Goal: Download file/media

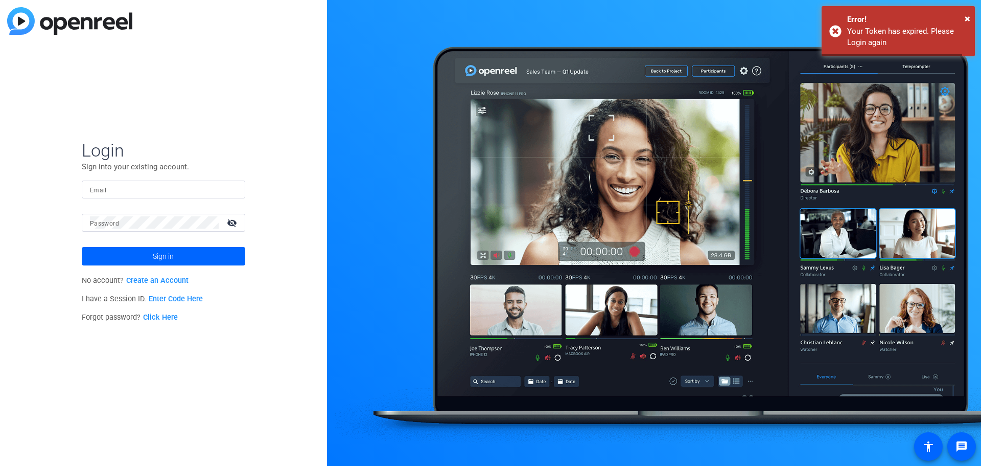
type input "[PERSON_NAME][EMAIL_ADDRESS][PERSON_NAME][DOMAIN_NAME]"
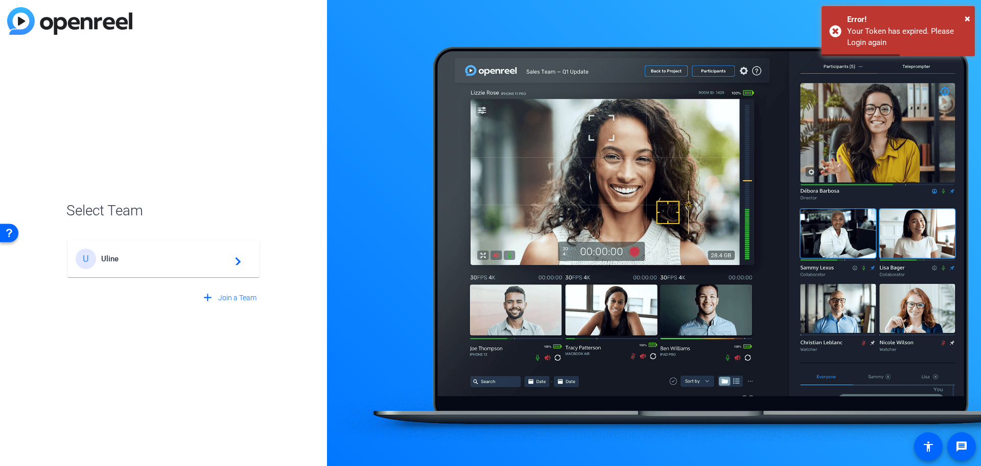
click at [133, 261] on span "Uline" at bounding box center [165, 258] width 128 height 9
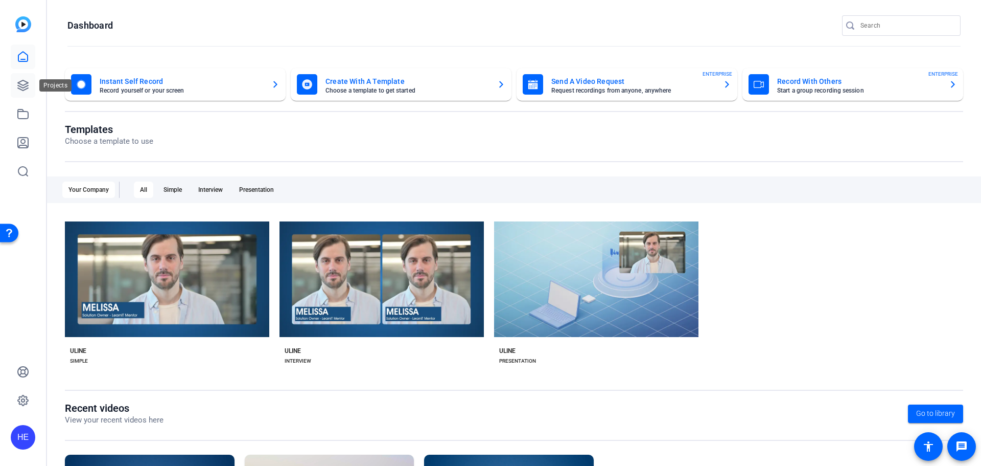
click at [27, 90] on icon at bounding box center [23, 85] width 12 height 12
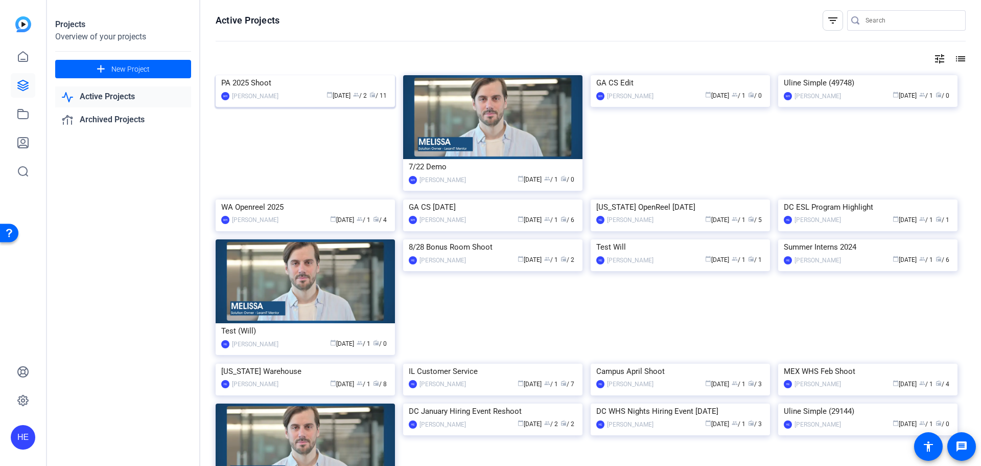
click at [267, 90] on div "PA 2025 Shoot" at bounding box center [305, 82] width 168 height 15
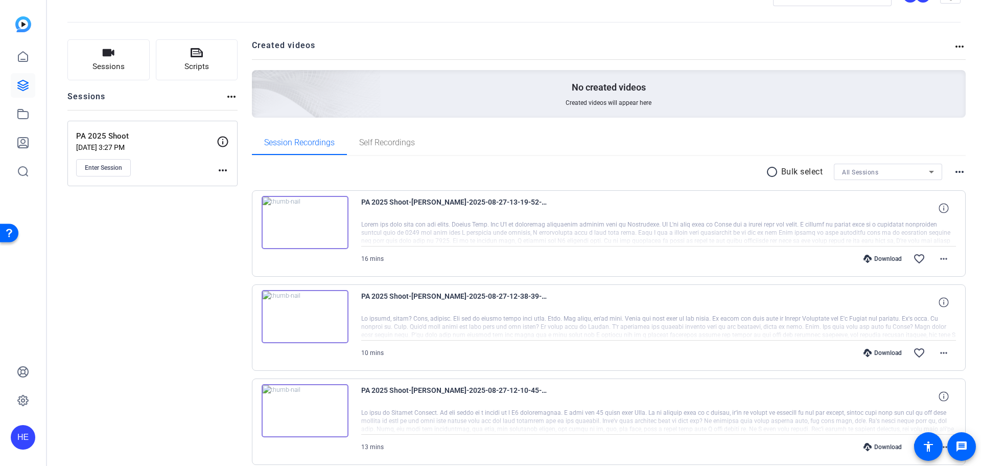
scroll to position [51, 0]
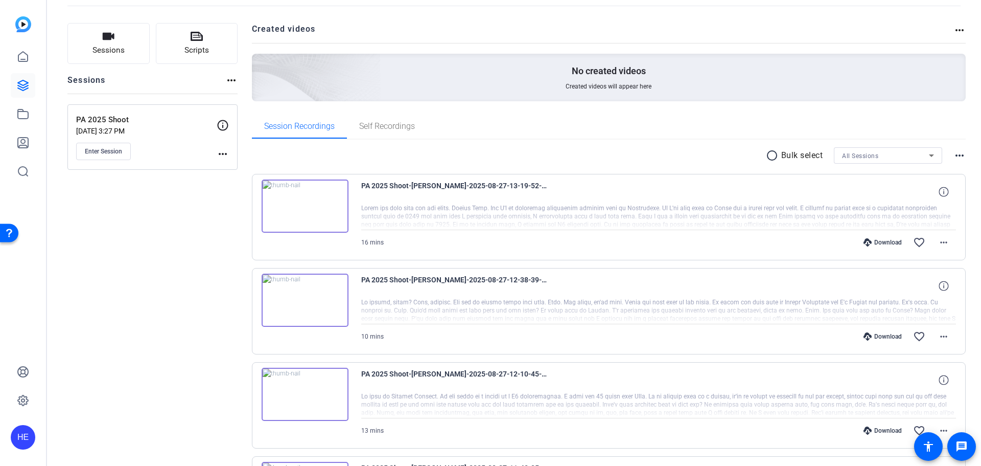
click at [302, 209] on img at bounding box center [305, 205] width 87 height 53
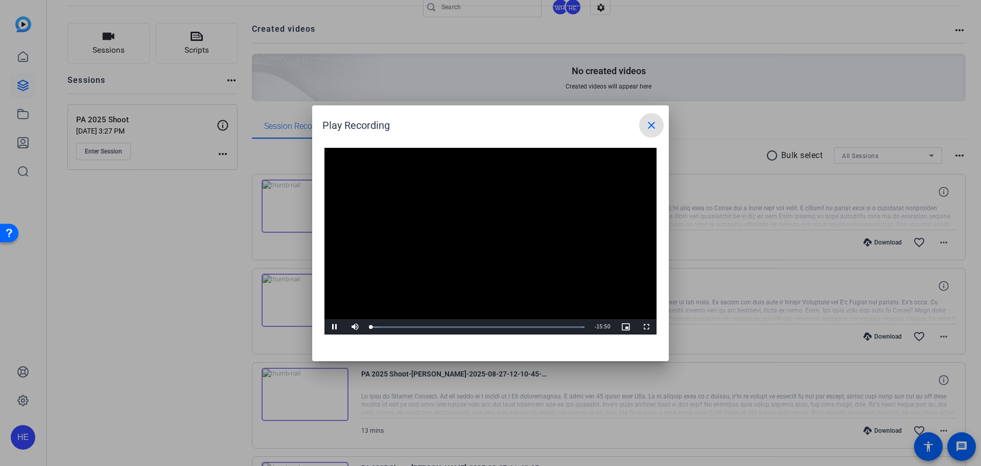
click at [654, 125] on mat-icon "close" at bounding box center [652, 125] width 12 height 12
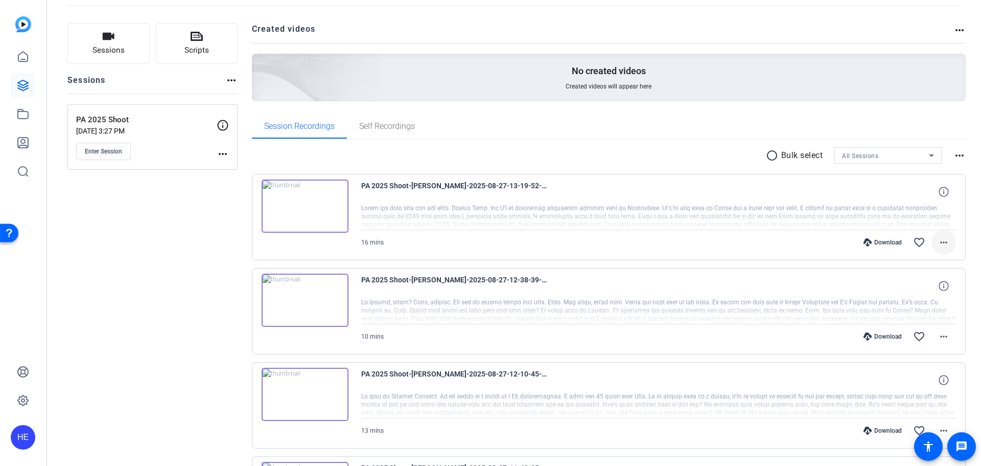
click at [940, 242] on mat-icon "more_horiz" at bounding box center [944, 242] width 12 height 12
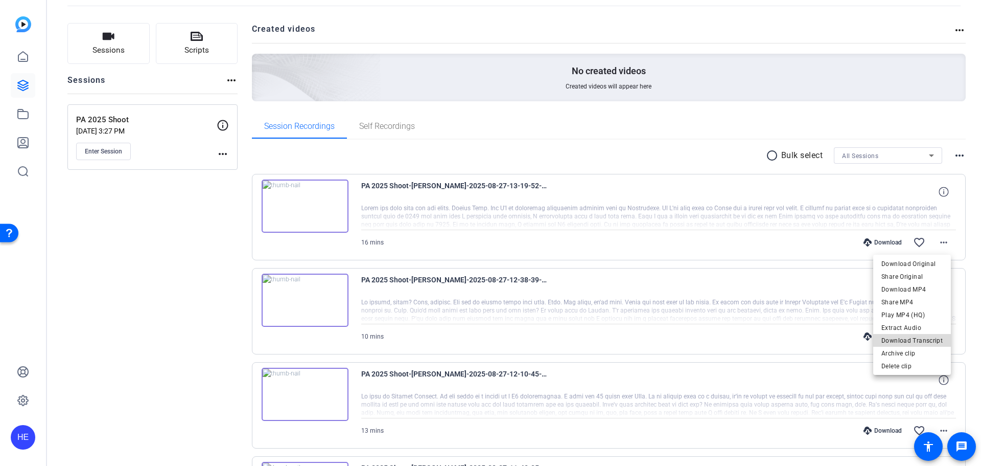
click at [921, 341] on span "Download Transcript" at bounding box center [912, 340] width 61 height 12
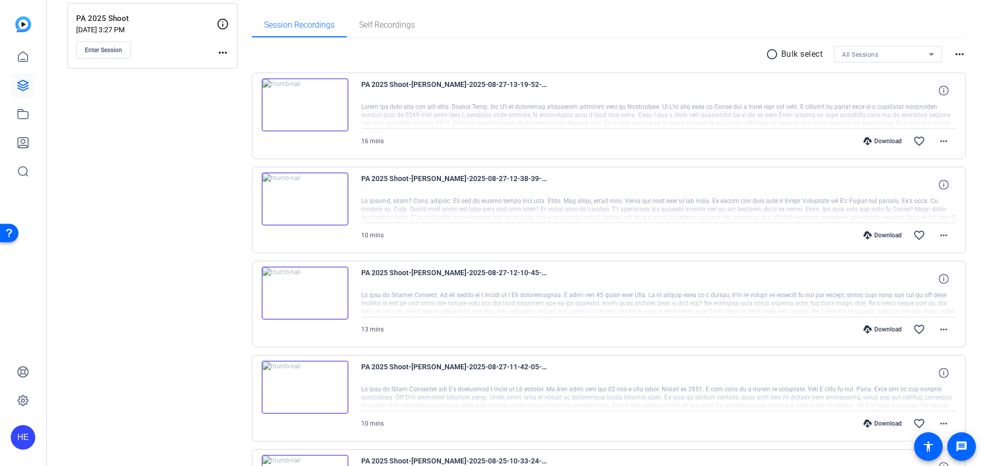
scroll to position [153, 0]
click at [938, 239] on mat-icon "more_horiz" at bounding box center [944, 234] width 12 height 12
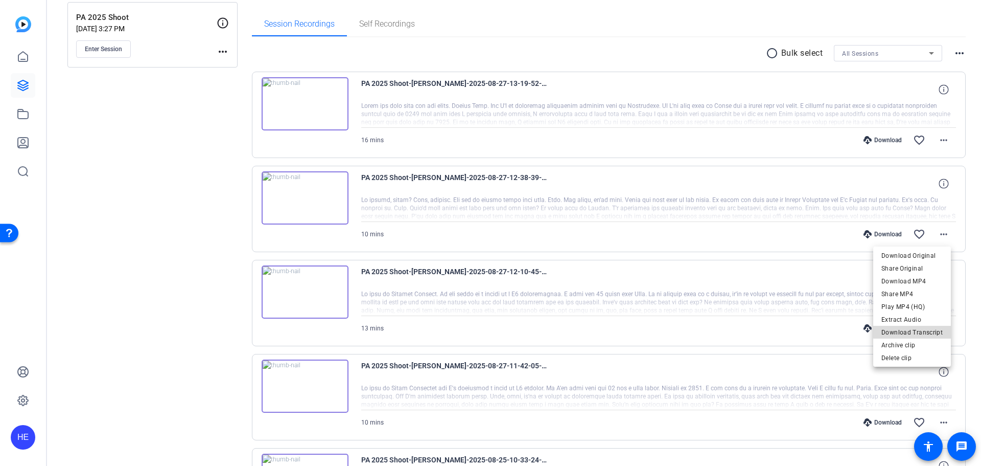
click at [916, 331] on span "Download Transcript" at bounding box center [912, 332] width 61 height 12
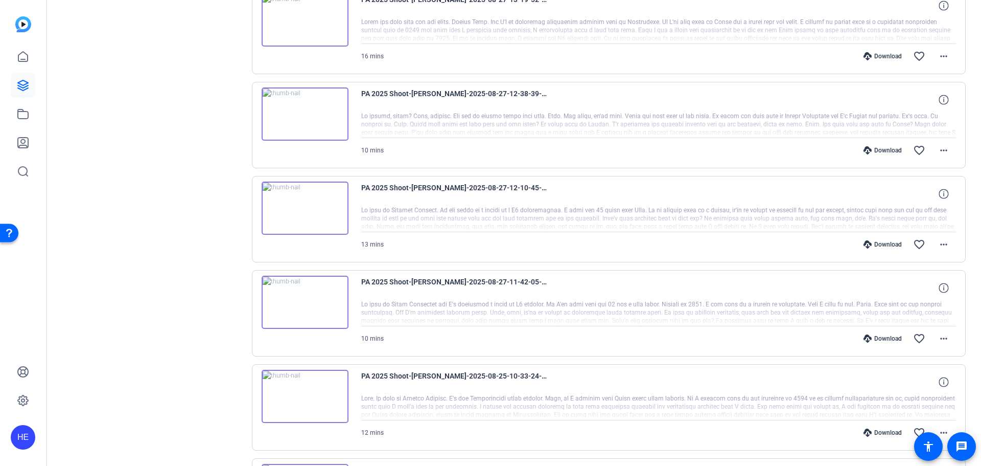
scroll to position [256, 0]
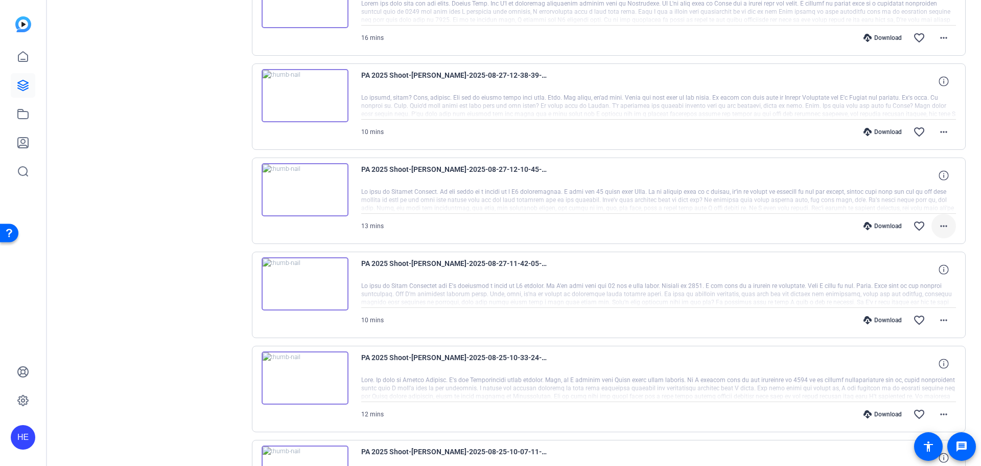
click at [944, 226] on mat-icon "more_horiz" at bounding box center [944, 226] width 12 height 12
click at [917, 323] on span "Download Transcript" at bounding box center [912, 324] width 61 height 12
click at [942, 319] on mat-icon "more_horiz" at bounding box center [944, 320] width 12 height 12
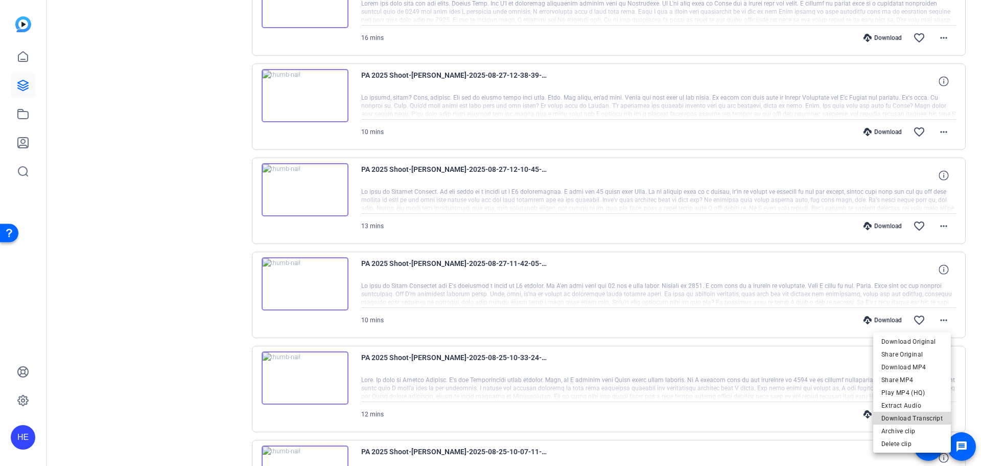
click at [931, 414] on span "Download Transcript" at bounding box center [912, 418] width 61 height 12
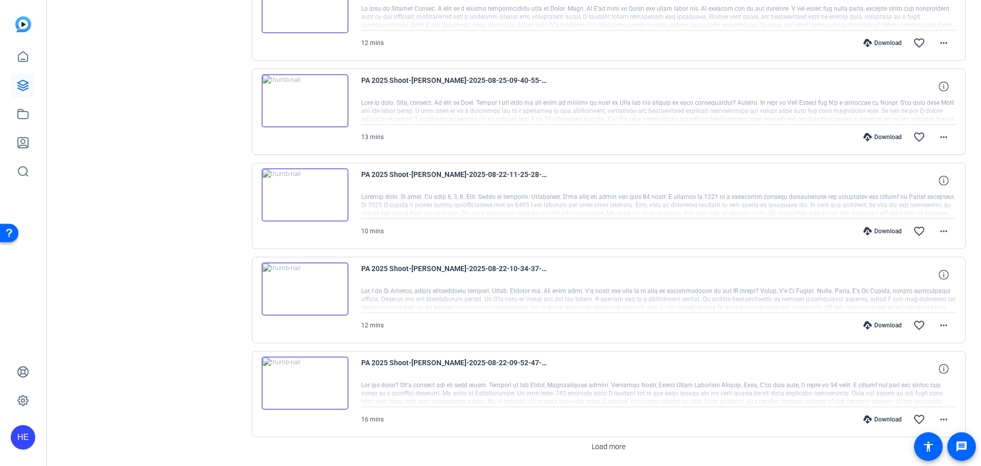
scroll to position [756, 0]
